Goal: Information Seeking & Learning: Learn about a topic

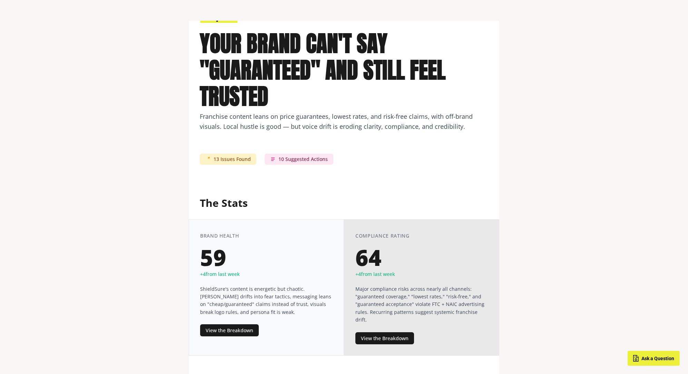
scroll to position [213, 0]
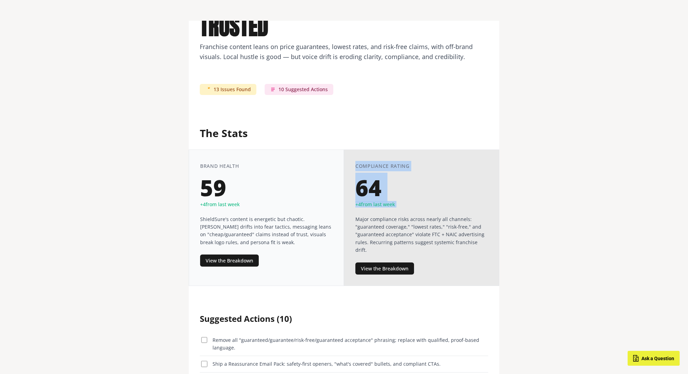
drag, startPoint x: 413, startPoint y: 208, endPoint x: 352, endPoint y: 157, distance: 79.1
click at [352, 157] on div "Compliance Rating 64 + 4 from last week Major compliance risks across nearly al…" at bounding box center [421, 217] width 155 height 136
click at [437, 184] on div "64" at bounding box center [421, 188] width 133 height 22
drag, startPoint x: 401, startPoint y: 201, endPoint x: 342, endPoint y: 156, distance: 74.6
click at [342, 156] on div "Brand Health 59 + 4 from last week ShieldSure's content is energetic but chaoti…" at bounding box center [344, 217] width 311 height 136
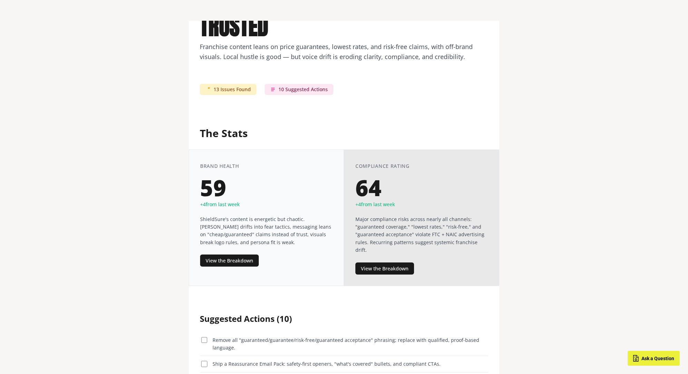
click at [394, 178] on div "64" at bounding box center [421, 188] width 133 height 22
drag, startPoint x: 375, startPoint y: 189, endPoint x: 353, endPoint y: 166, distance: 32.0
click at [353, 166] on div "Compliance Rating 64 + 4 from last week Major compliance risks across nearly al…" at bounding box center [421, 217] width 155 height 136
click at [367, 185] on div "64" at bounding box center [421, 188] width 133 height 22
drag, startPoint x: 362, startPoint y: 189, endPoint x: 395, endPoint y: 195, distance: 33.5
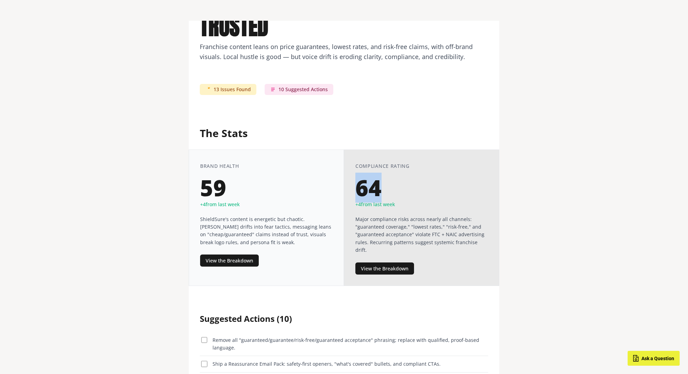
click at [395, 195] on div "64" at bounding box center [421, 188] width 133 height 22
click at [313, 177] on div "59" at bounding box center [266, 188] width 133 height 22
drag, startPoint x: 254, startPoint y: 200, endPoint x: 190, endPoint y: 160, distance: 74.9
click at [190, 160] on div "Brand Health 59 + 4 from last week ShieldSure's content is energetic but chaoti…" at bounding box center [266, 217] width 155 height 136
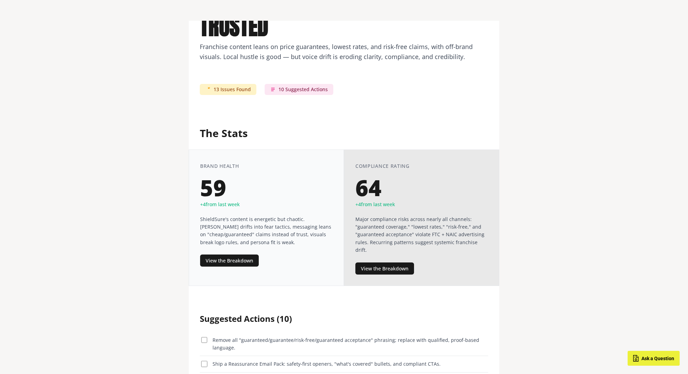
scroll to position [279, 0]
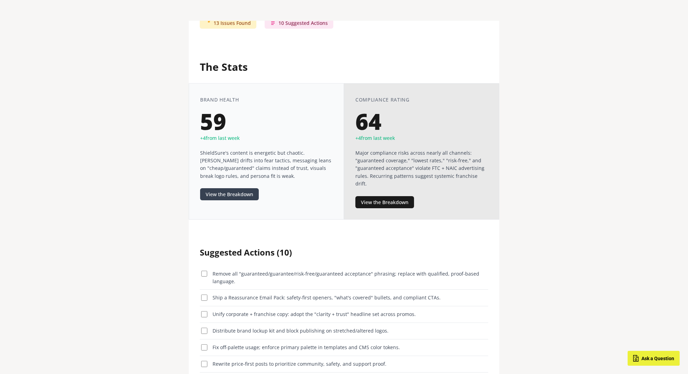
click at [215, 194] on button "View the Breakdown" at bounding box center [229, 194] width 59 height 12
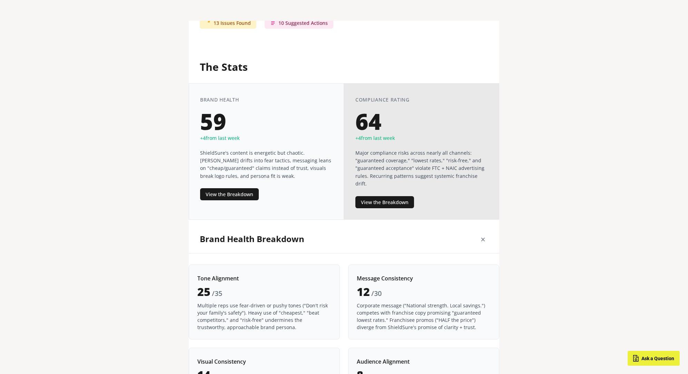
scroll to position [434, 0]
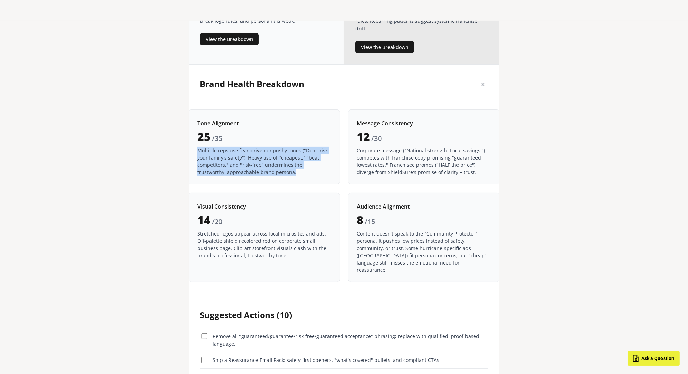
drag, startPoint x: 273, startPoint y: 163, endPoint x: 187, endPoint y: 131, distance: 91.2
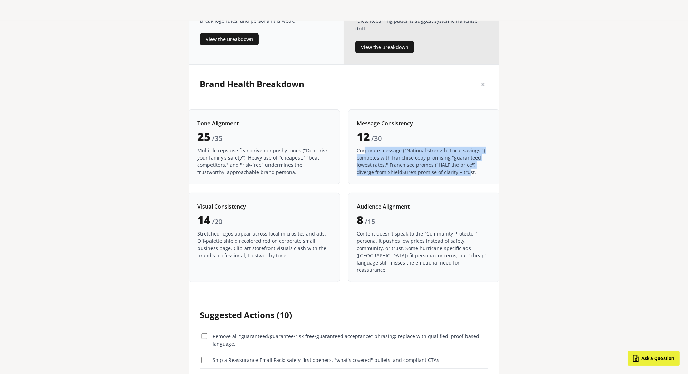
drag, startPoint x: 448, startPoint y: 158, endPoint x: 364, endPoint y: 139, distance: 86.0
click at [364, 147] on p "Corporate message ("National strength. Local savings.") competes with franchise…" at bounding box center [424, 161] width 134 height 29
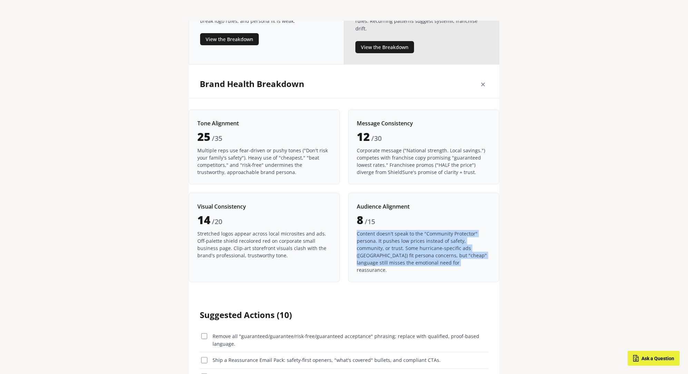
drag, startPoint x: 439, startPoint y: 241, endPoint x: 376, endPoint y: 215, distance: 67.3
click at [376, 215] on div "Audience Alignment 8 / 15 Content doesn't speak to the "Community Protector" pe…" at bounding box center [423, 237] width 151 height 89
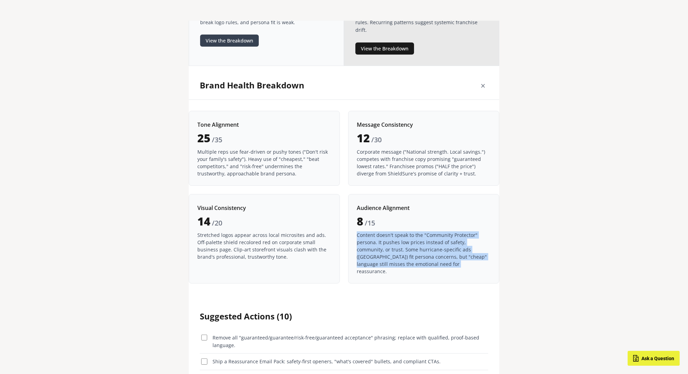
click at [243, 42] on button "View the Breakdown" at bounding box center [229, 41] width 59 height 12
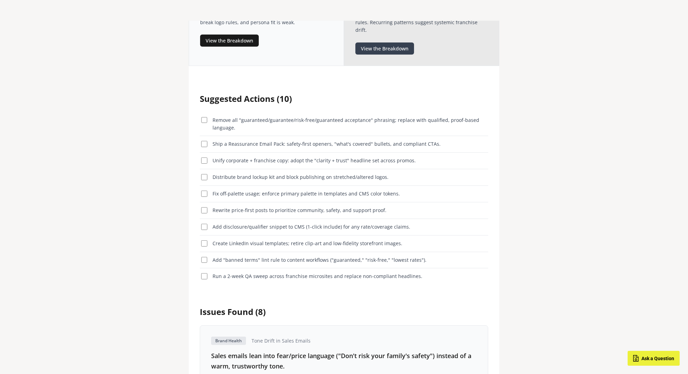
click at [388, 42] on button "View the Breakdown" at bounding box center [384, 48] width 59 height 12
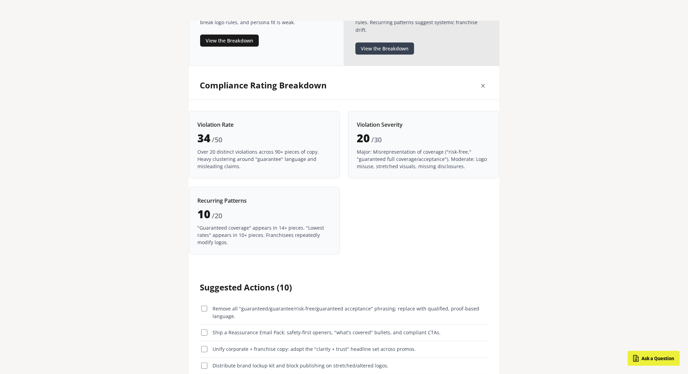
click at [388, 42] on button "View the Breakdown" at bounding box center [384, 48] width 59 height 12
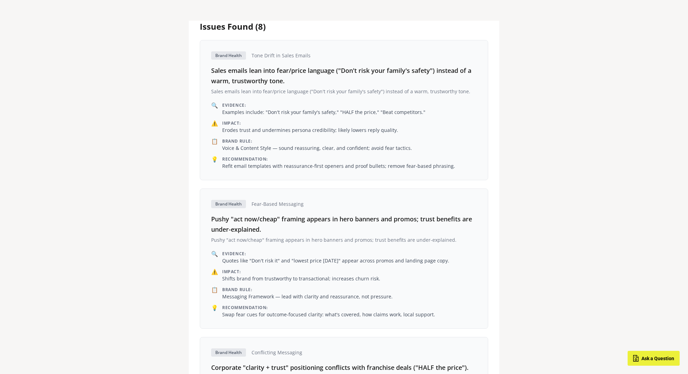
scroll to position [716, 0]
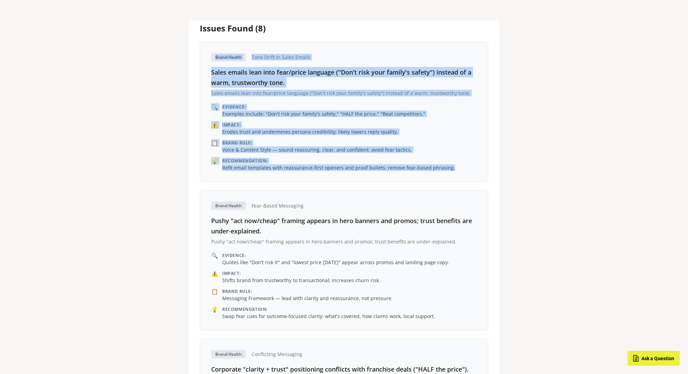
drag, startPoint x: 459, startPoint y: 155, endPoint x: 181, endPoint y: 47, distance: 298.5
click at [181, 47] on div "Brand Health Report #1 Data reflects [DATE]-[DATE] Share YOUR BRAND CAN'T SAY "…" at bounding box center [344, 246] width 688 height 1925
click at [206, 128] on div "Brand Health Tone Drift in Sales Emails Sales emails lean into fear/price langu…" at bounding box center [344, 112] width 288 height 140
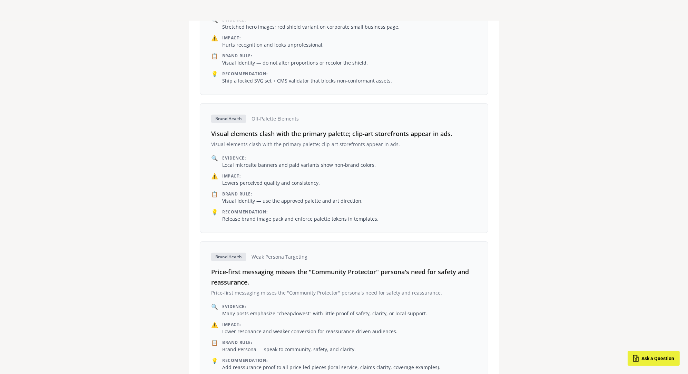
scroll to position [1520, 0]
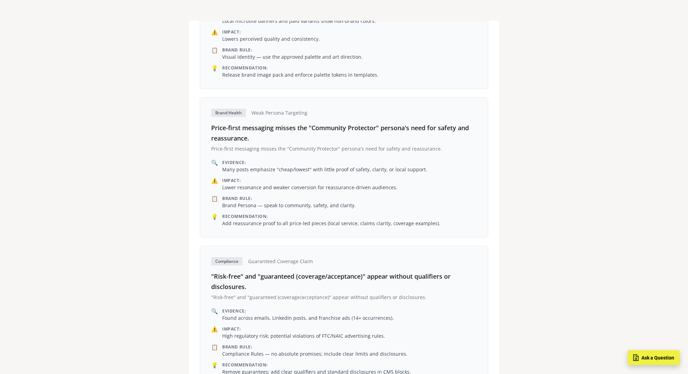
click at [659, 361] on button "Ask a Question" at bounding box center [654, 357] width 52 height 15
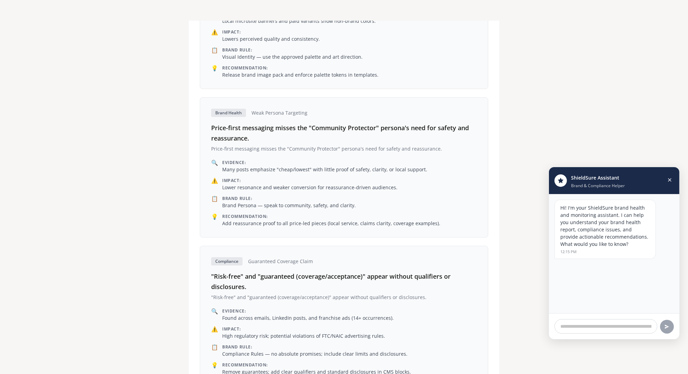
click at [618, 323] on input "text" at bounding box center [606, 326] width 103 height 14
type input "**********"
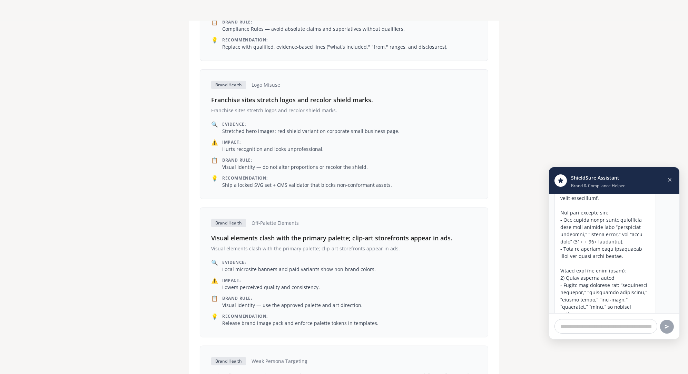
scroll to position [166, 0]
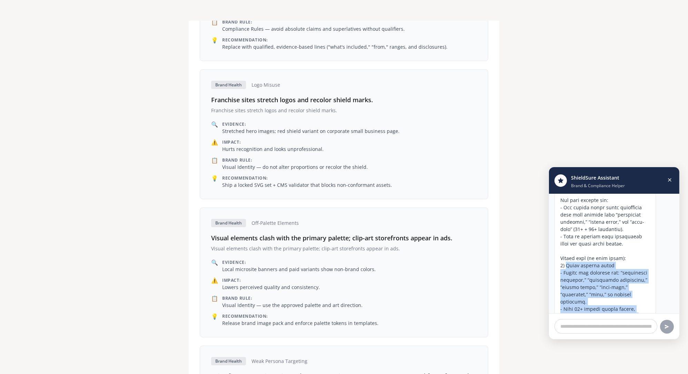
drag, startPoint x: 617, startPoint y: 304, endPoint x: 566, endPoint y: 258, distance: 69.4
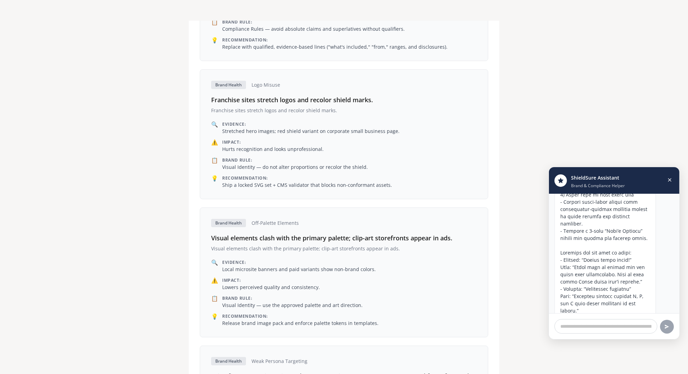
scroll to position [601, 0]
click at [668, 180] on icon "Close chat" at bounding box center [670, 180] width 6 height 6
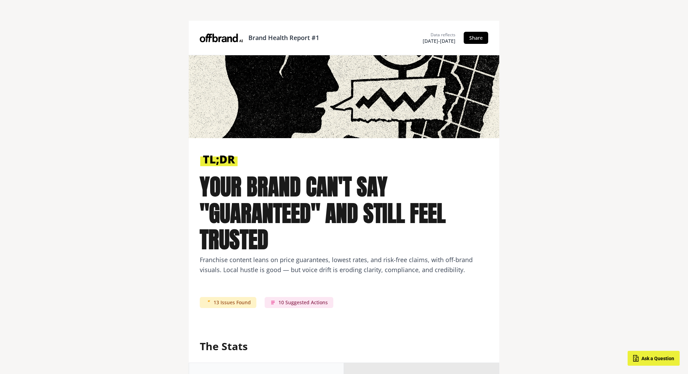
scroll to position [0, 0]
